Goal: Information Seeking & Learning: Learn about a topic

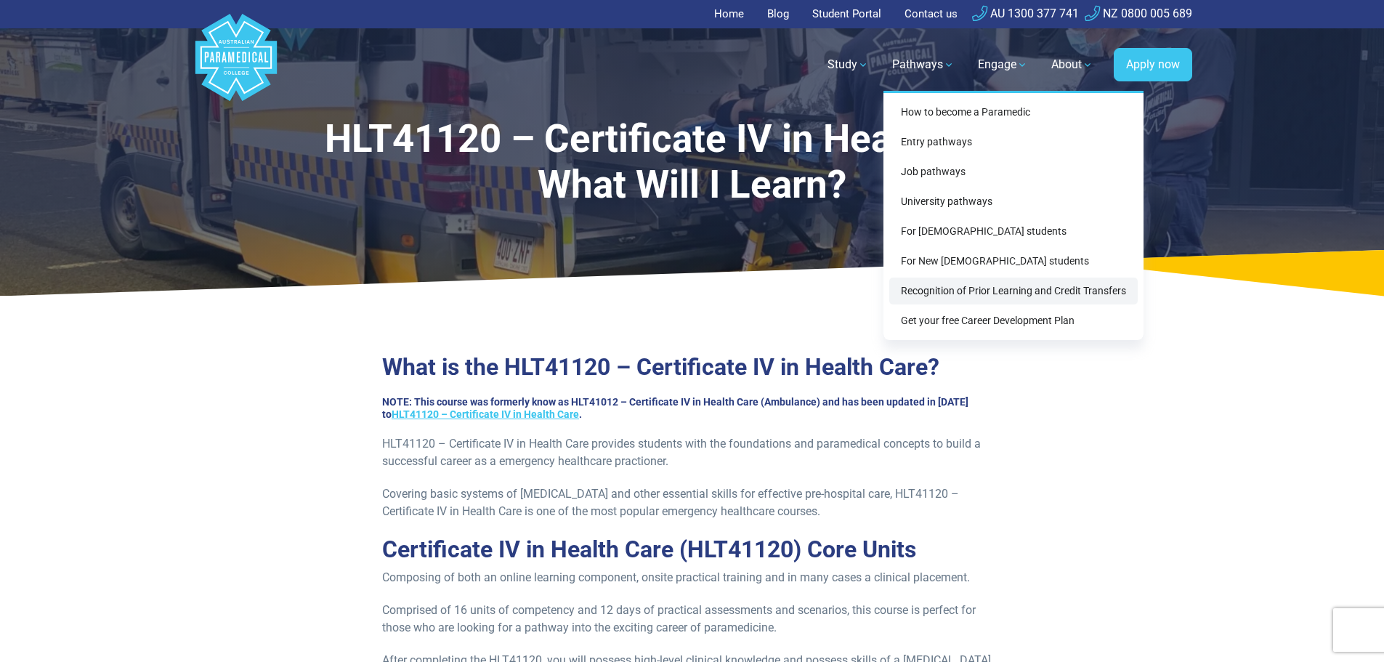
click at [977, 294] on link "Recognition of Prior Learning and Credit Transfers" at bounding box center [1013, 291] width 248 height 27
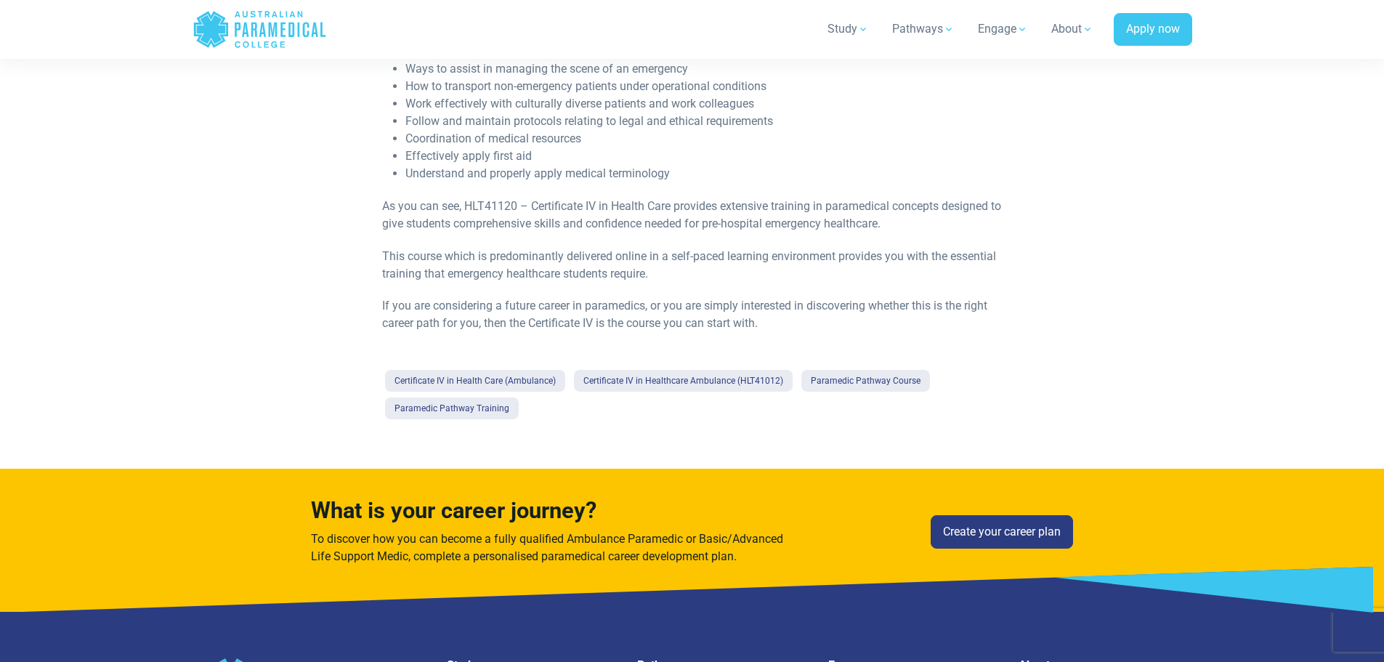
scroll to position [1090, 0]
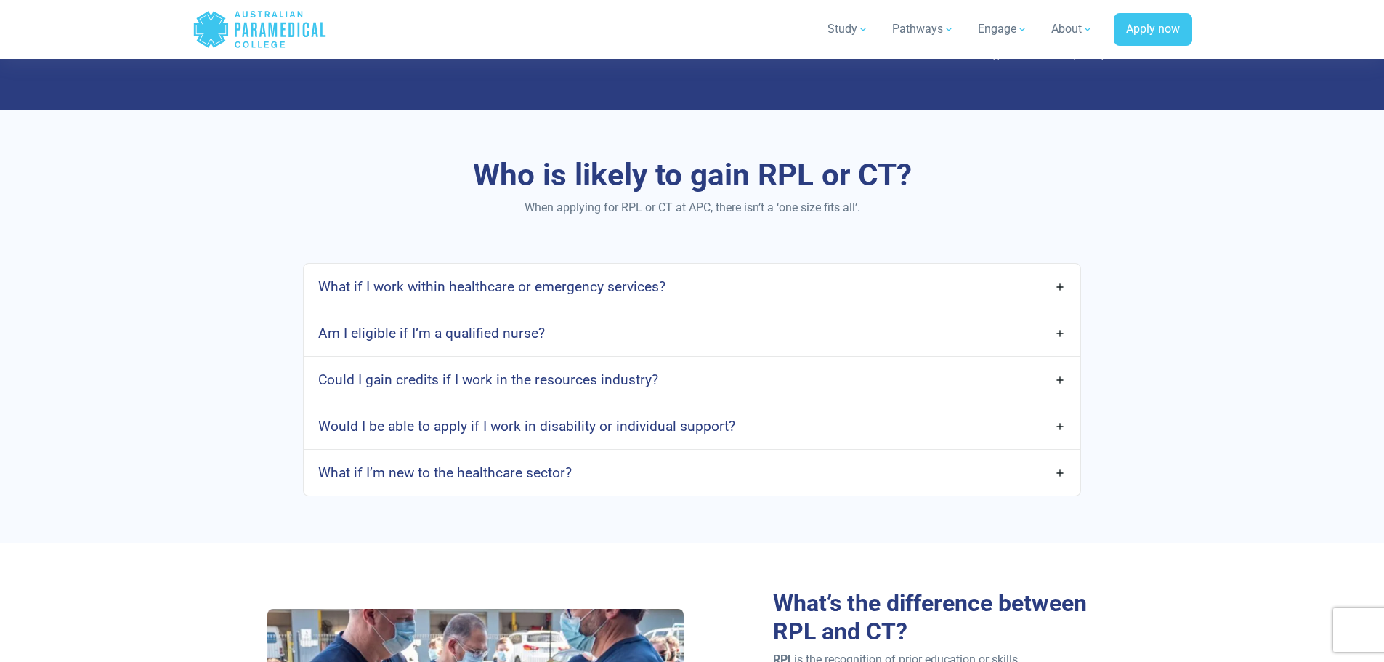
scroll to position [1053, 0]
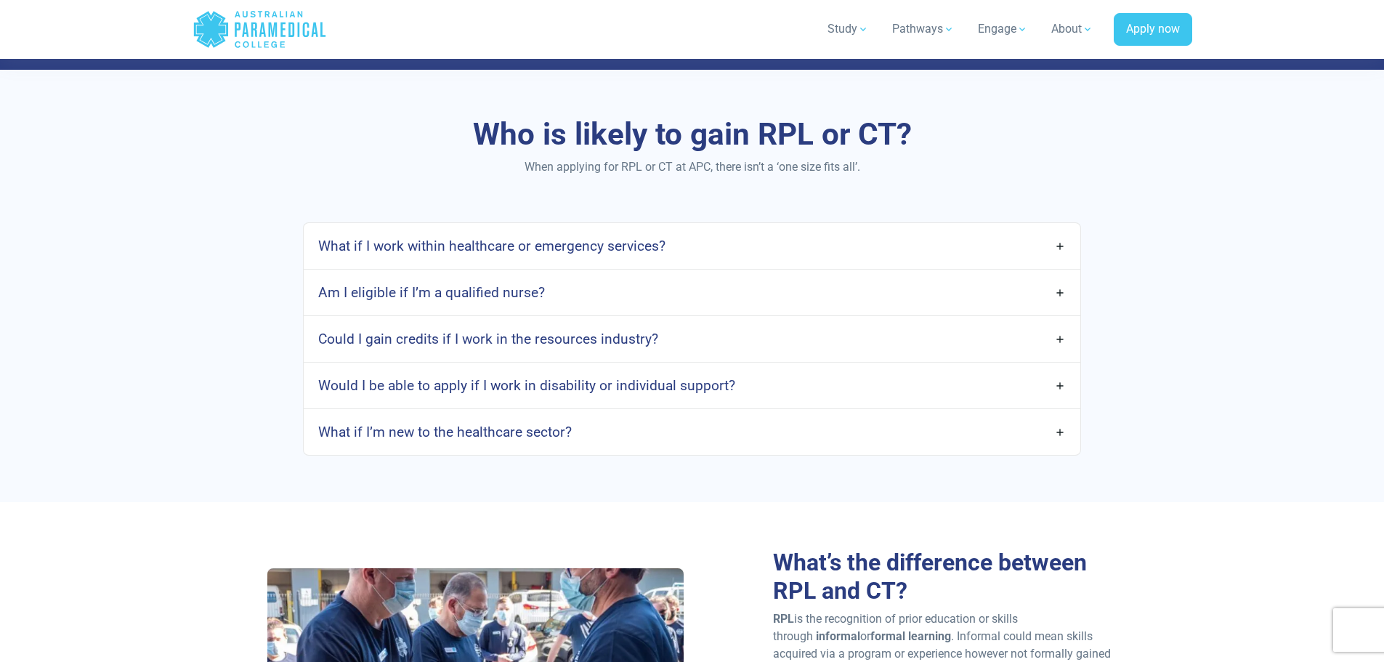
click at [1056, 385] on link "Would I be able to apply if I work in disability or individual support?" at bounding box center [692, 385] width 776 height 34
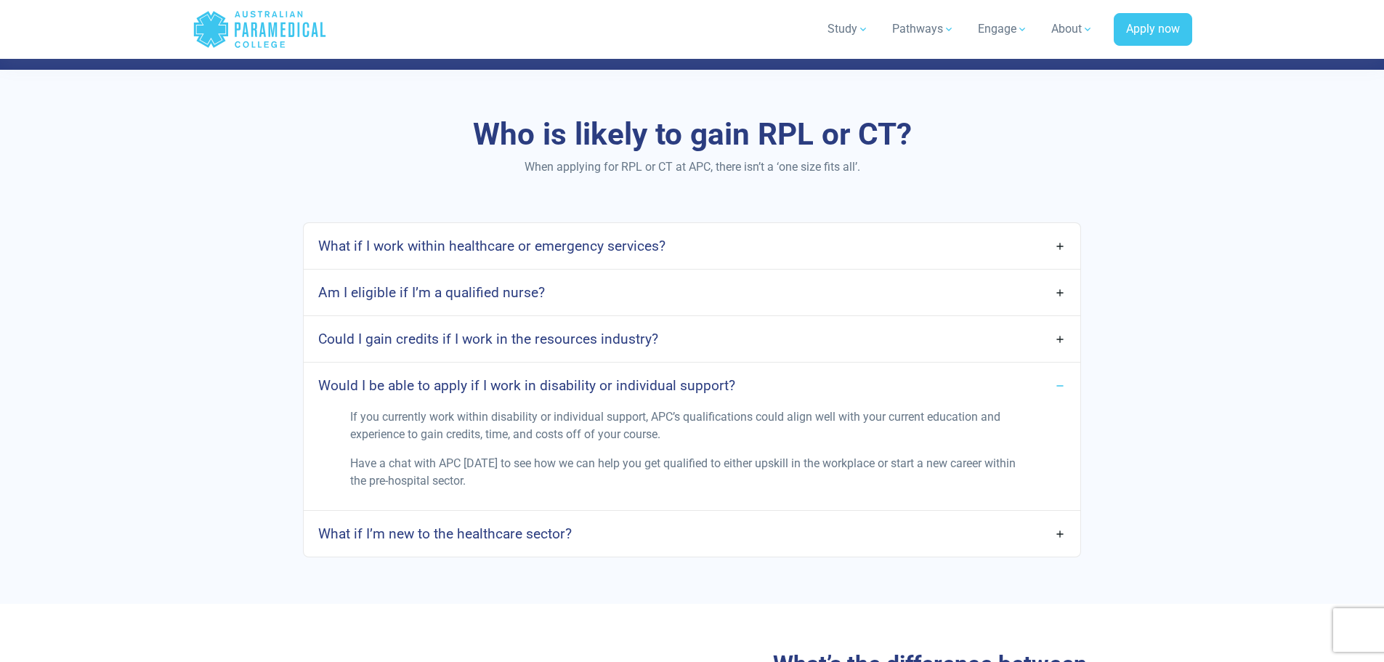
click at [1056, 336] on link "Could I gain credits if I work in the resources industry?" at bounding box center [692, 339] width 776 height 34
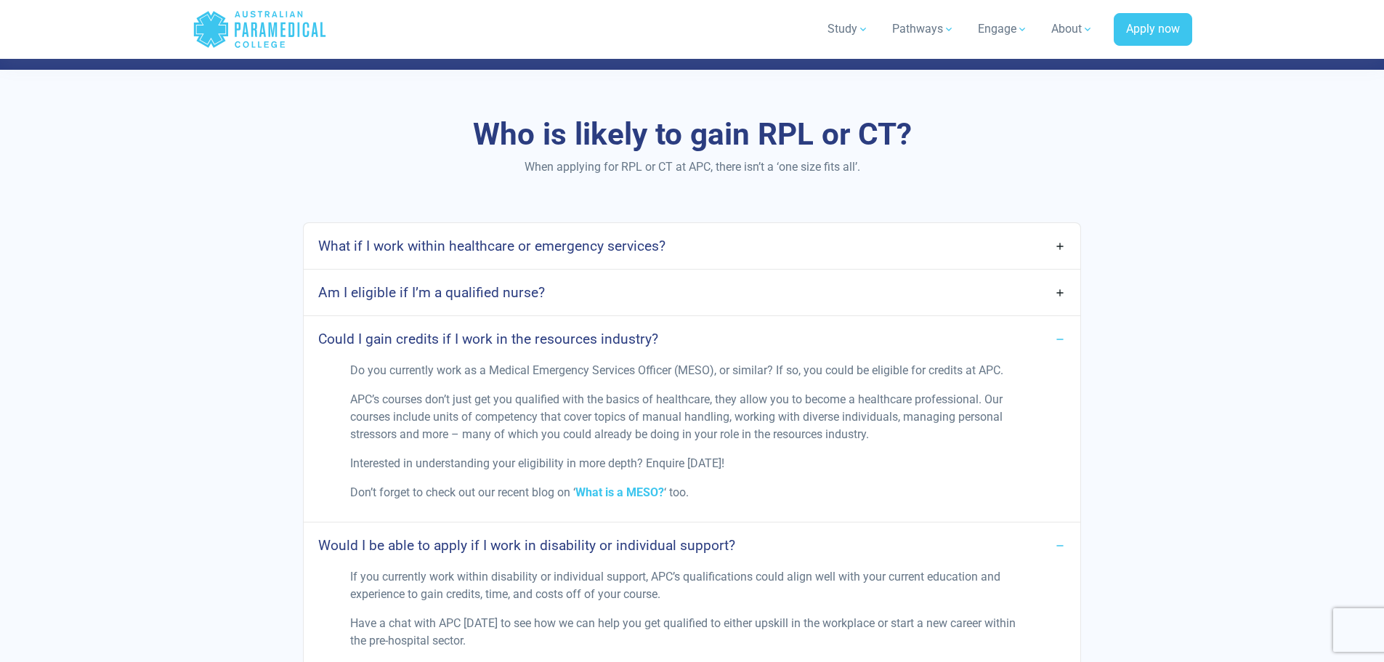
click at [1059, 289] on link "Am I eligible if I’m a qualified nurse?" at bounding box center [692, 292] width 776 height 34
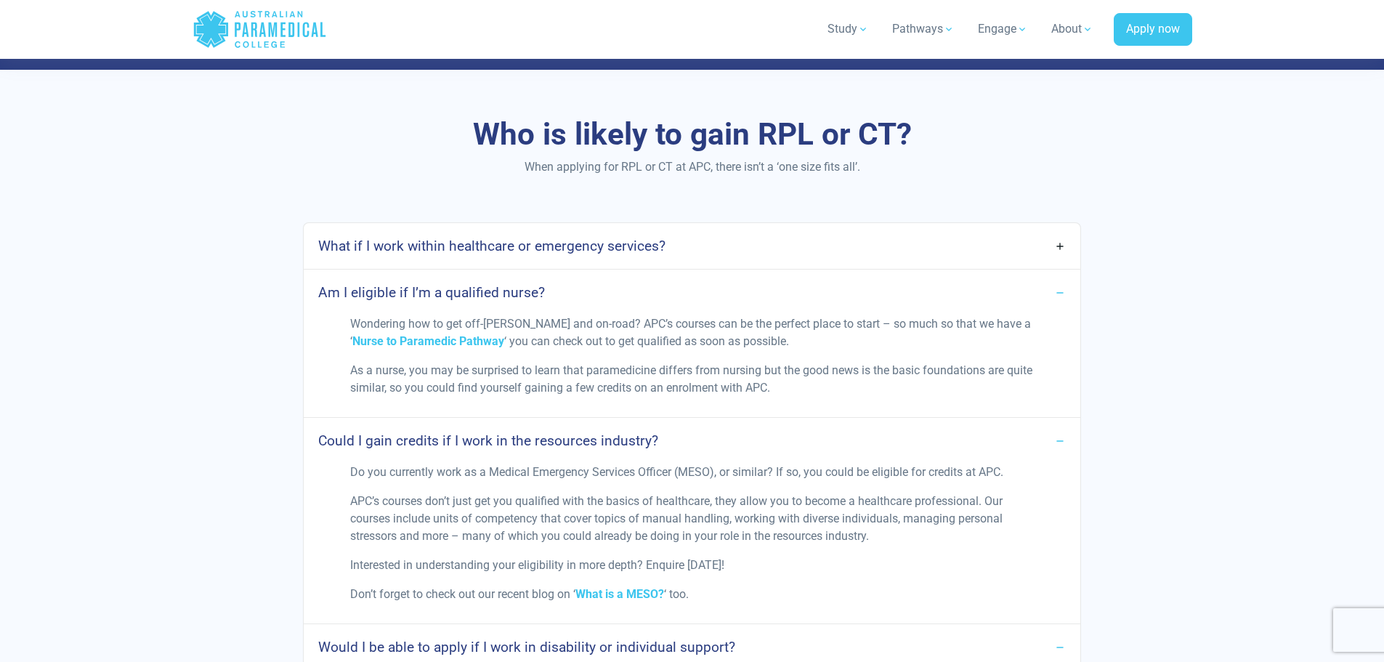
click at [1057, 245] on link "What if I work within healthcare or emergency services?" at bounding box center [692, 246] width 776 height 34
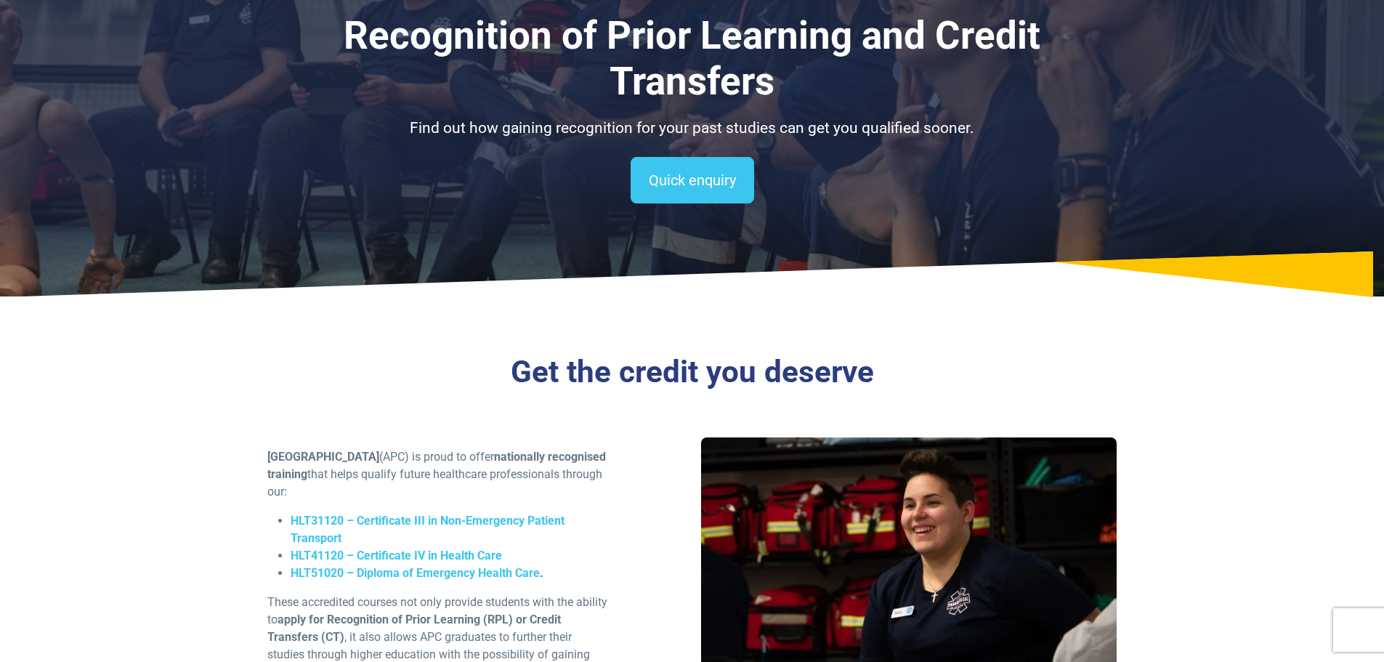
scroll to position [0, 0]
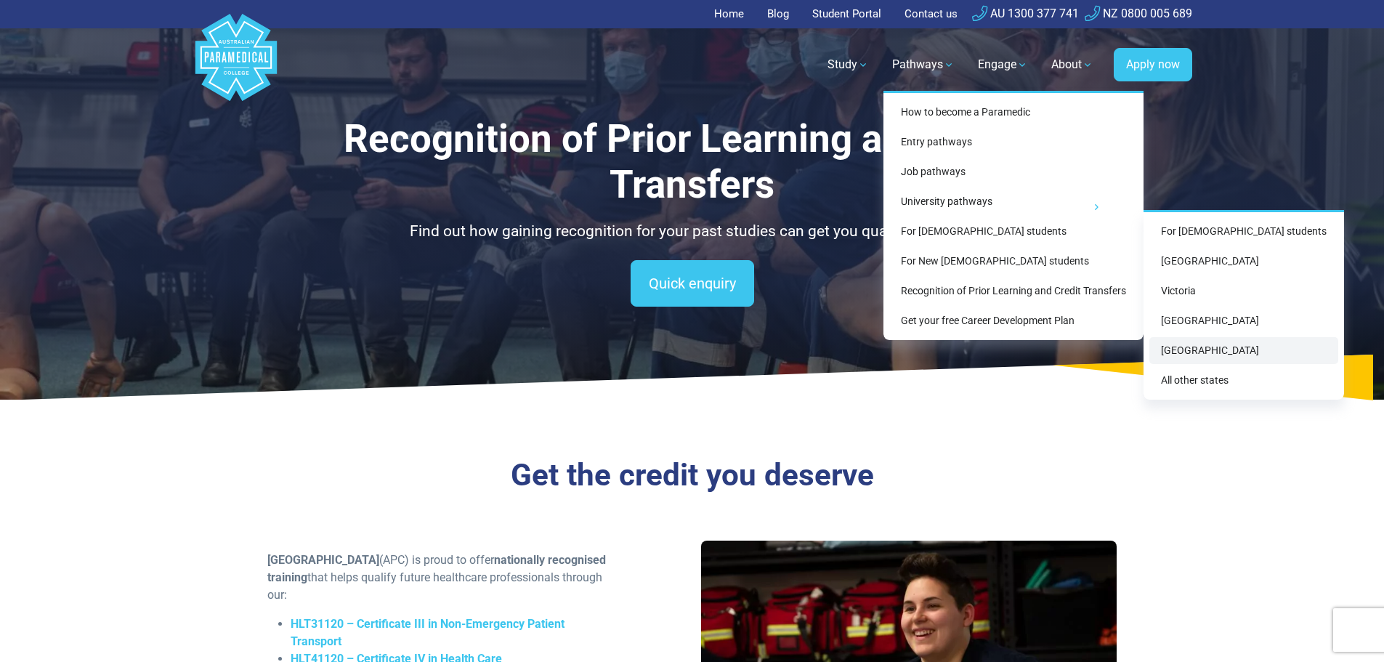
click at [1191, 352] on link "[GEOGRAPHIC_DATA]" at bounding box center [1243, 350] width 189 height 27
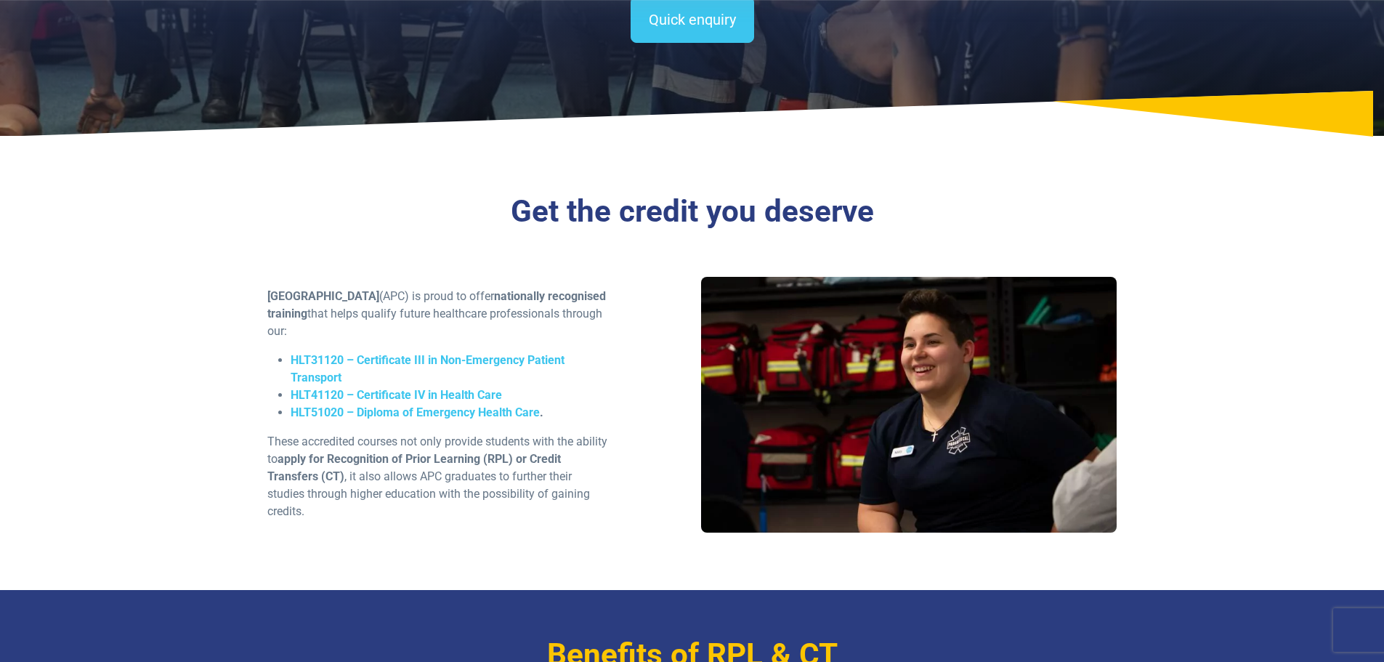
scroll to position [254, 0]
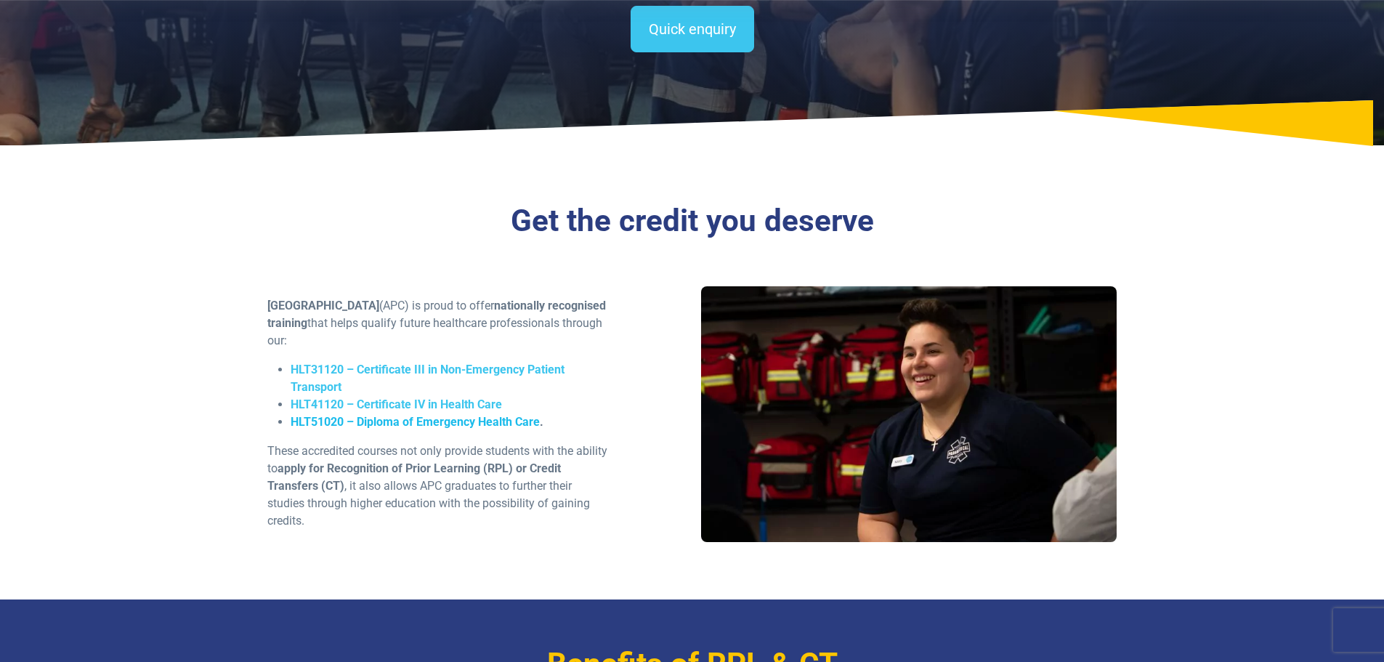
click at [396, 420] on span "HLT51020 – Diploma of Emergency Health Care" at bounding box center [415, 422] width 249 height 14
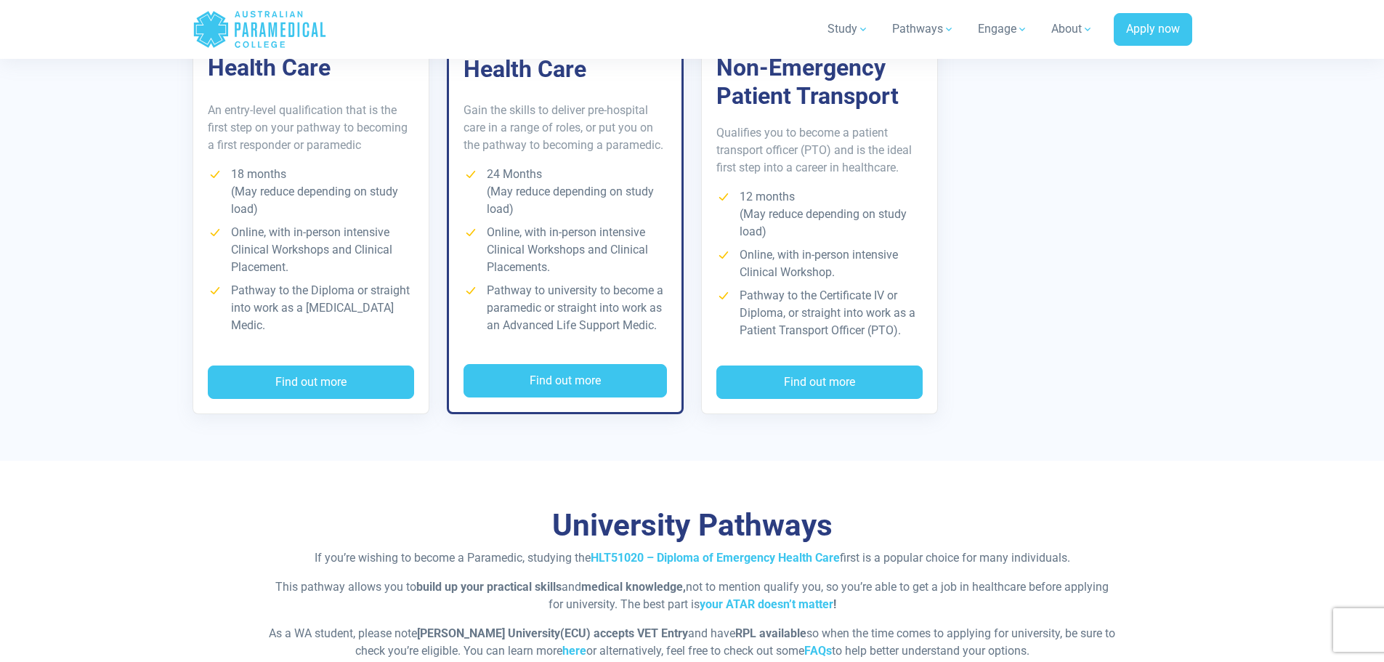
scroll to position [2743, 0]
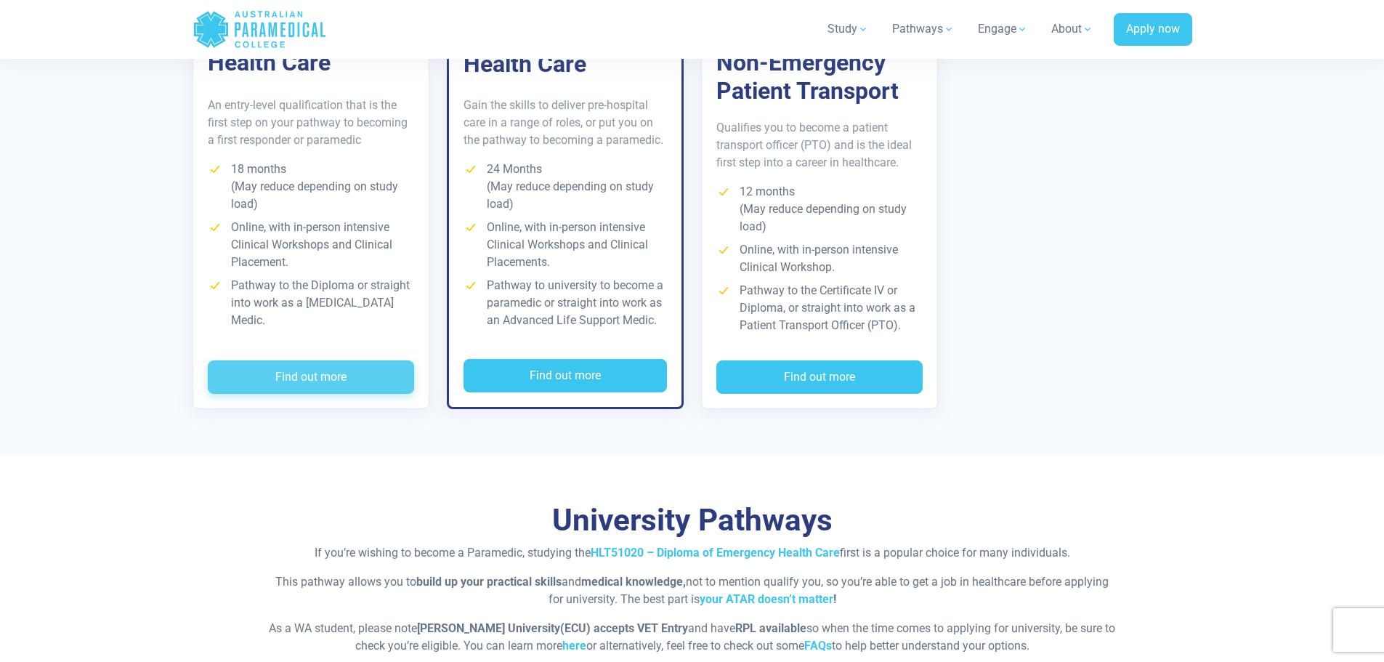
click at [297, 360] on button "Find out more" at bounding box center [311, 376] width 206 height 33
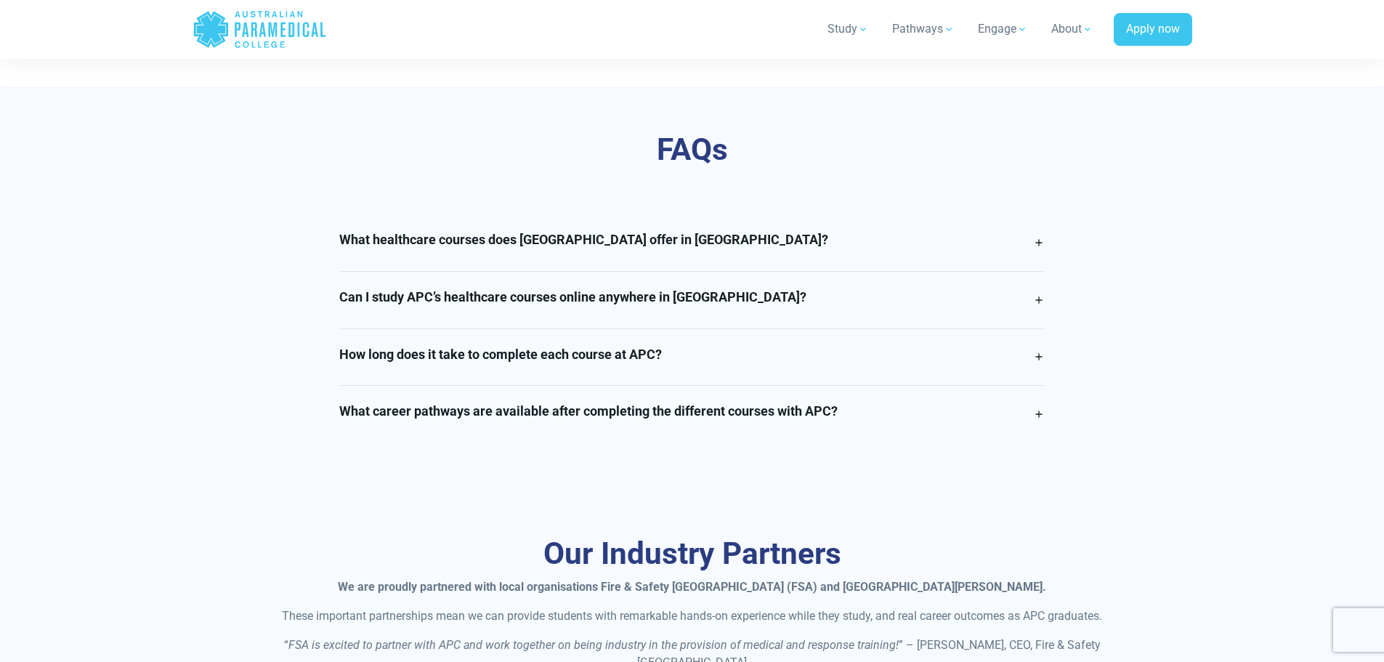
scroll to position [3542, 0]
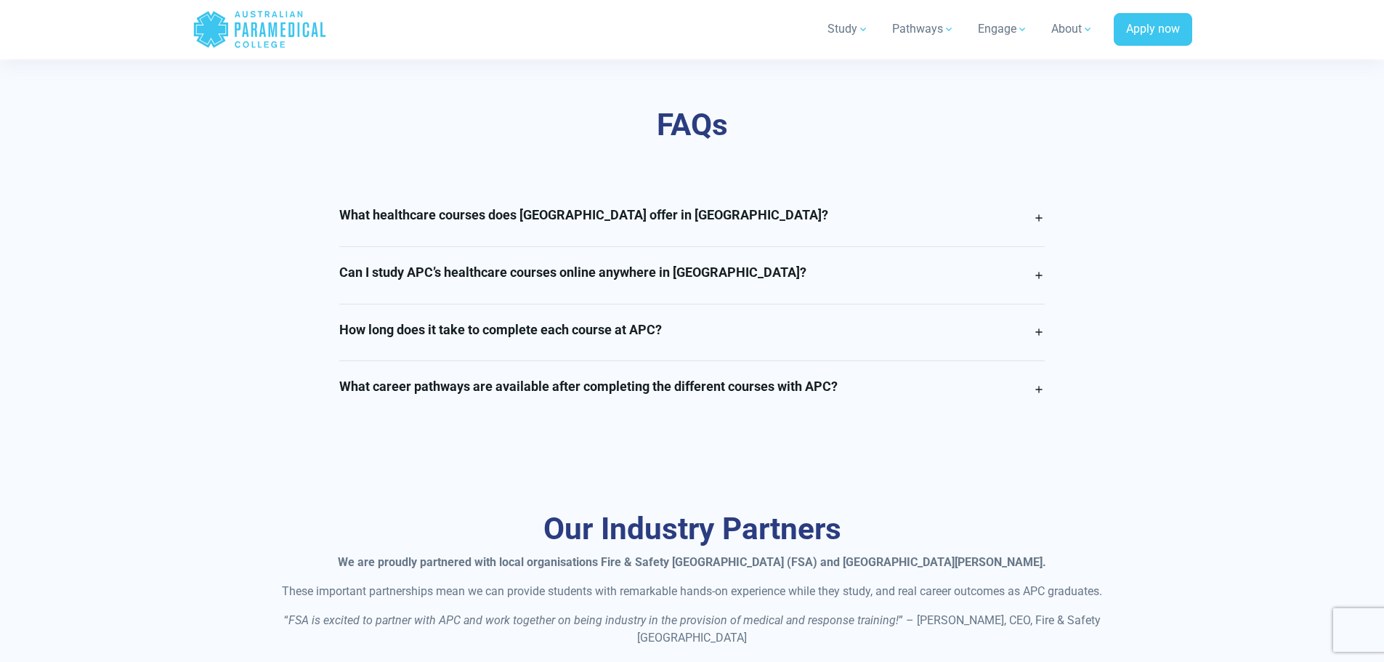
click at [1037, 304] on link "How long does it take to complete each course at APC?" at bounding box center [691, 332] width 705 height 57
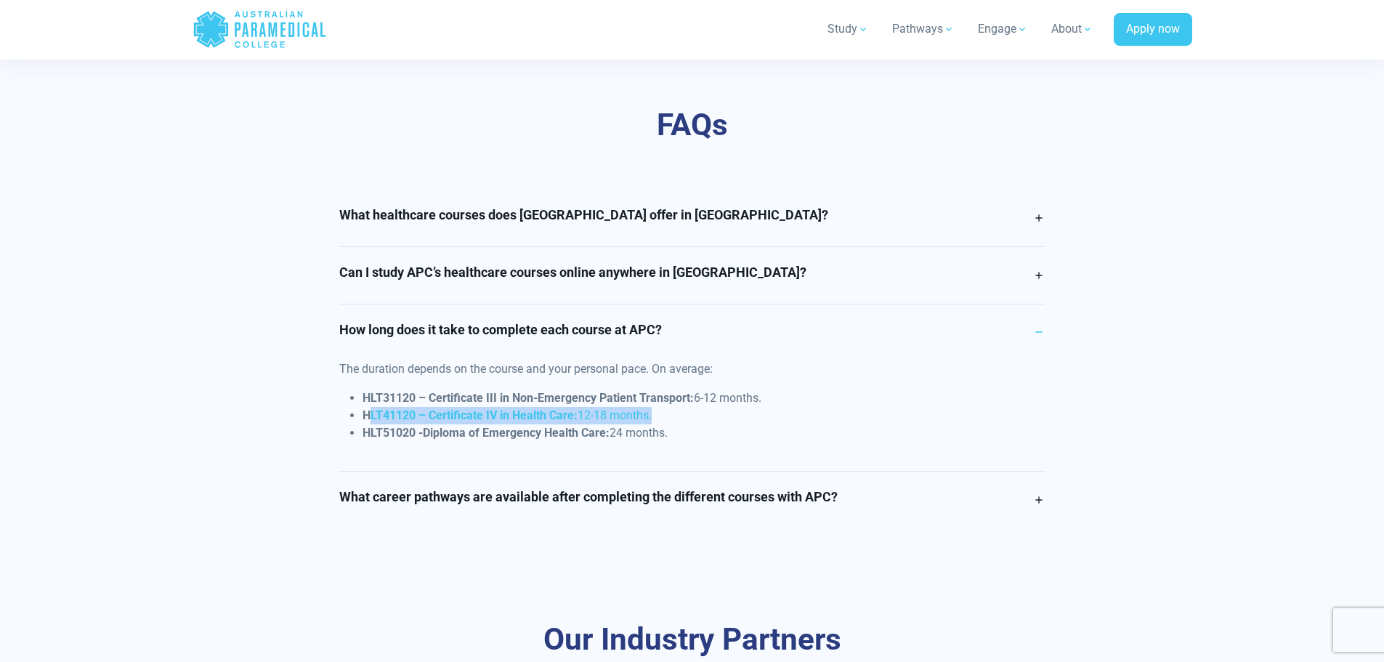
drag, startPoint x: 368, startPoint y: 368, endPoint x: 668, endPoint y: 377, distance: 300.2
click at [668, 407] on li "HLT41120 – Certificate IV in Health Care: 12-18 months." at bounding box center [704, 415] width 682 height 17
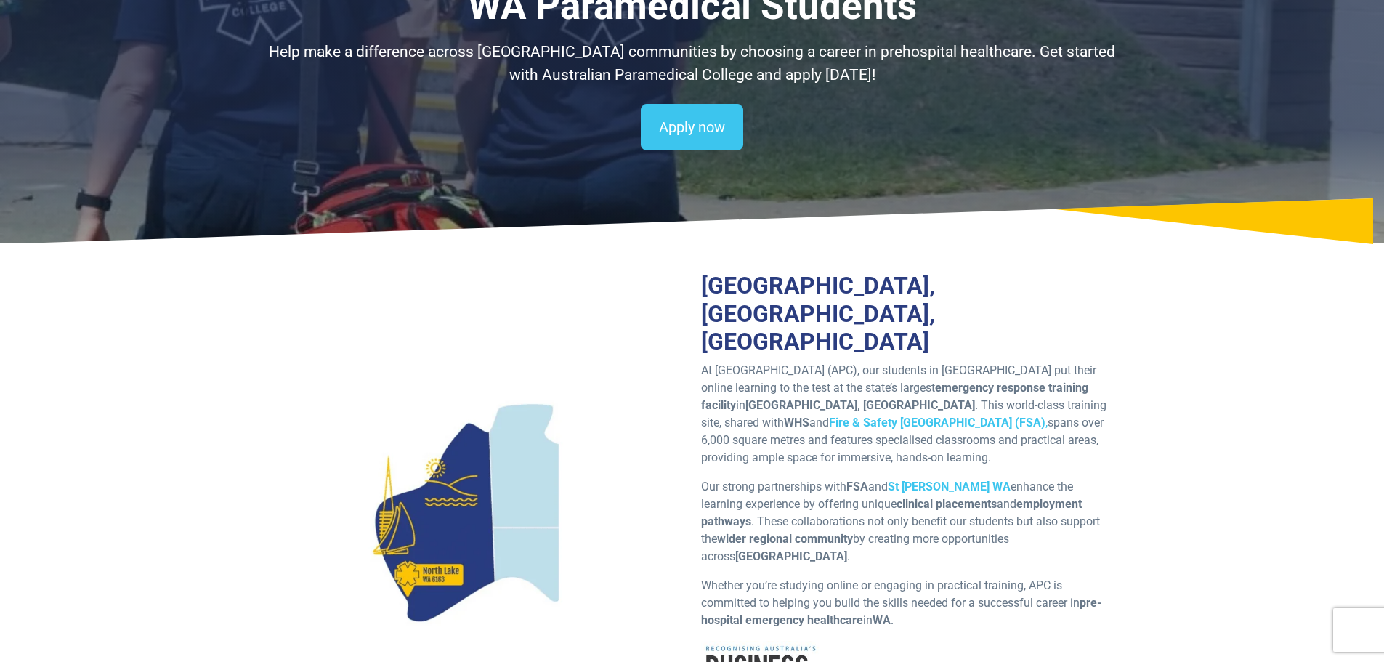
scroll to position [0, 0]
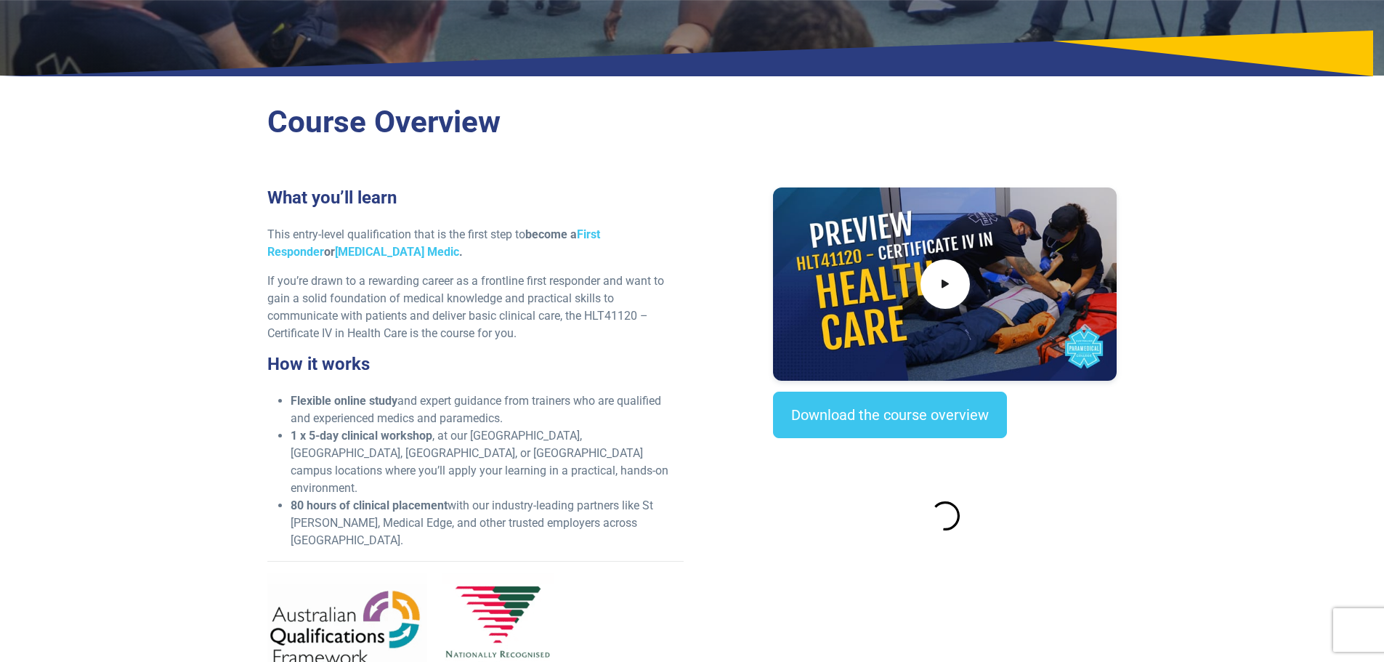
scroll to position [400, 0]
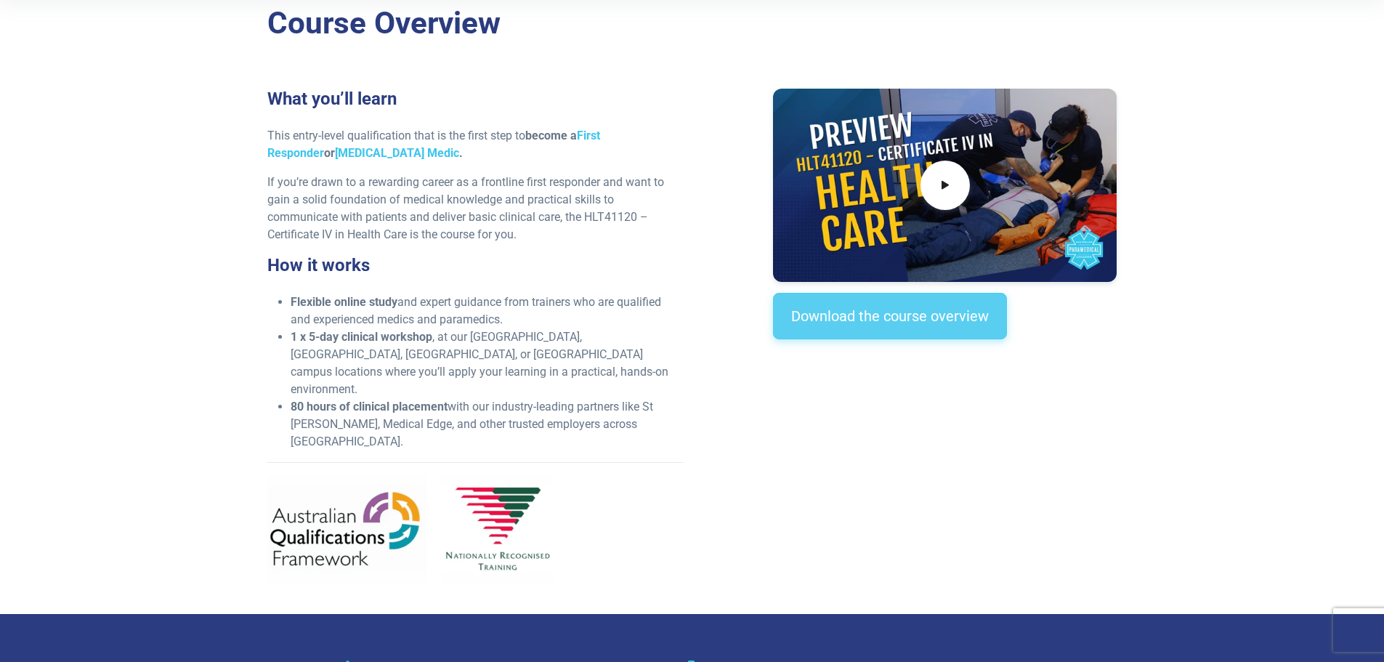
click at [891, 317] on link "Download the course overview" at bounding box center [890, 316] width 234 height 46
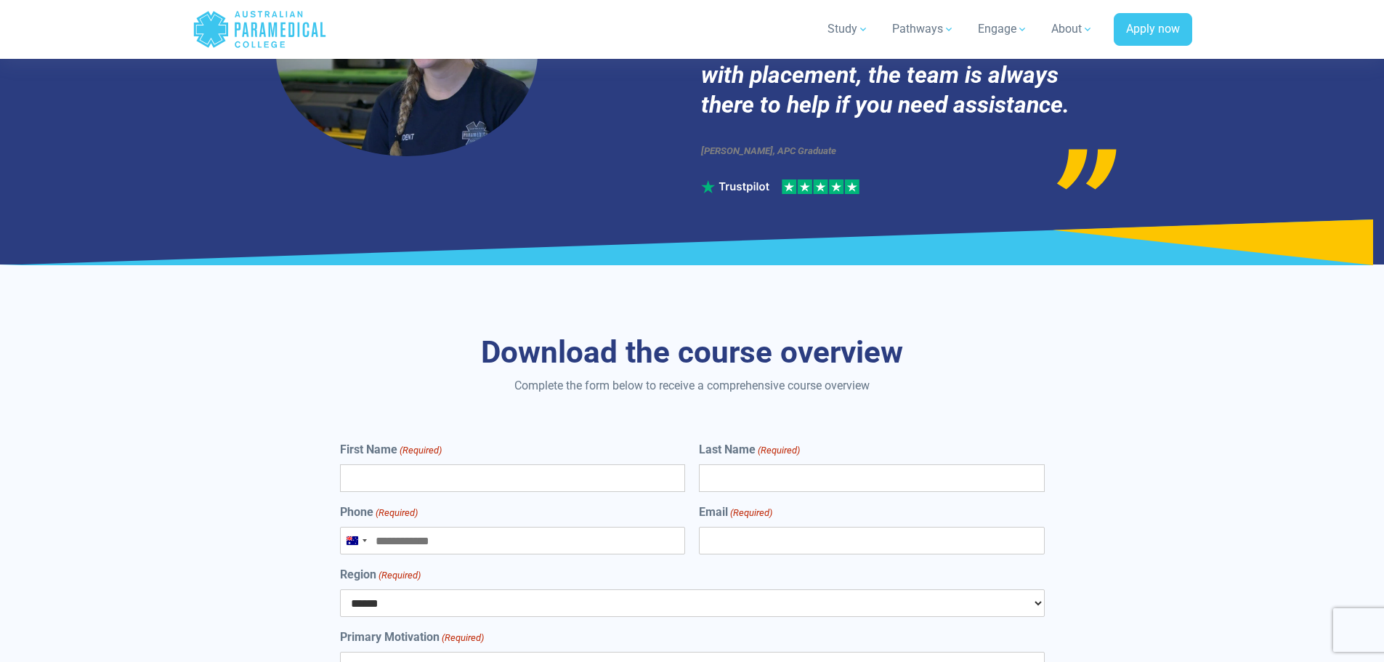
scroll to position [6037, 0]
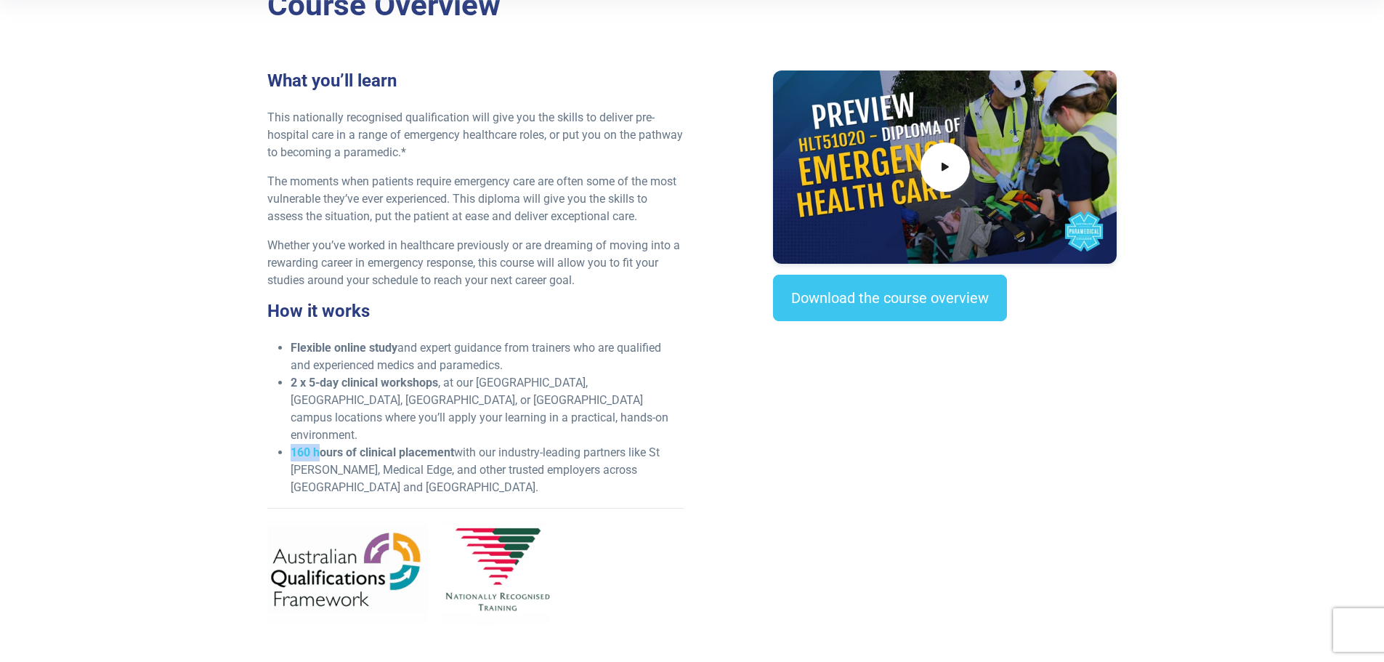
drag, startPoint x: 293, startPoint y: 418, endPoint x: 319, endPoint y: 418, distance: 26.2
click at [319, 445] on strong "160 hours of clinical placement" at bounding box center [372, 452] width 163 height 14
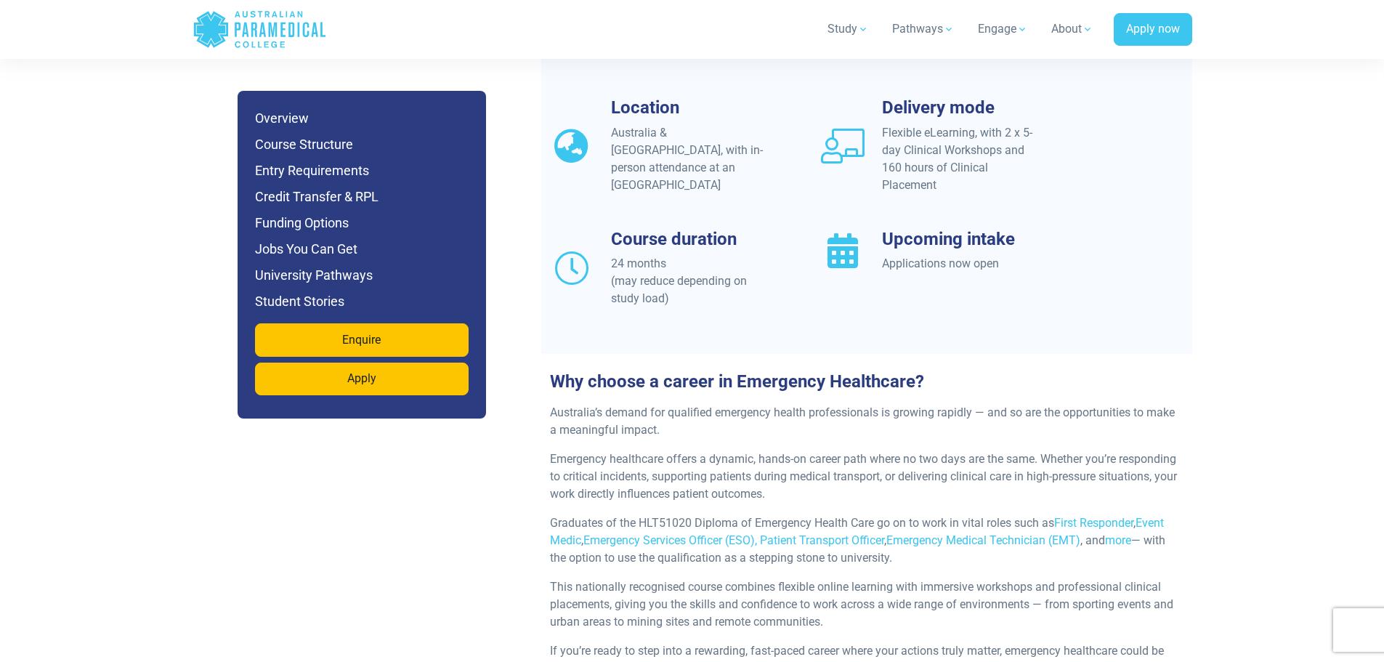
scroll to position [1344, 0]
